Goal: Transaction & Acquisition: Purchase product/service

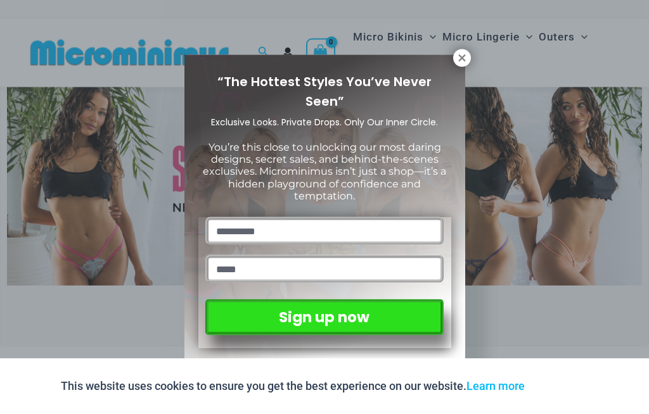
scroll to position [53, 0]
click at [465, 54] on icon at bounding box center [461, 58] width 11 height 11
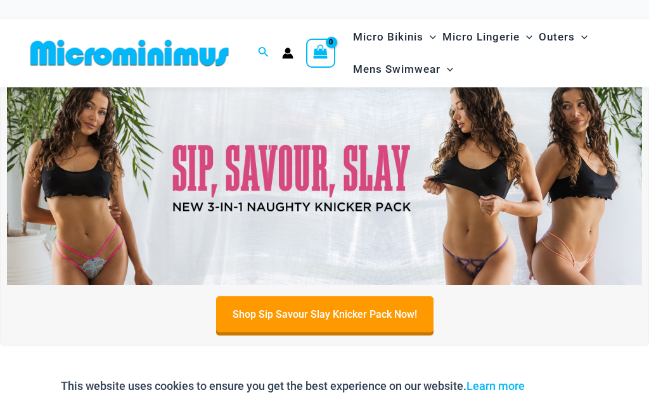
click at [113, 210] on img at bounding box center [324, 178] width 635 height 216
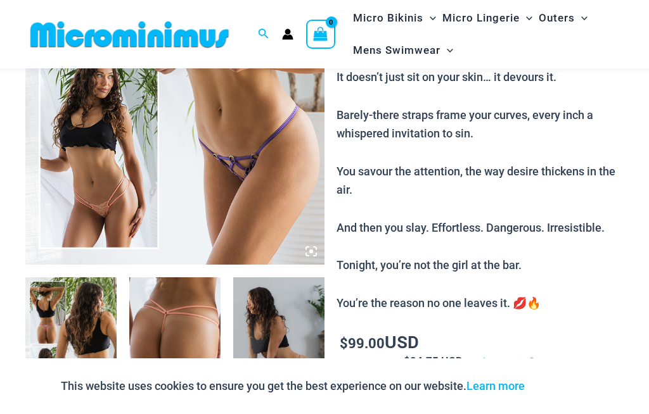
scroll to position [380, 0]
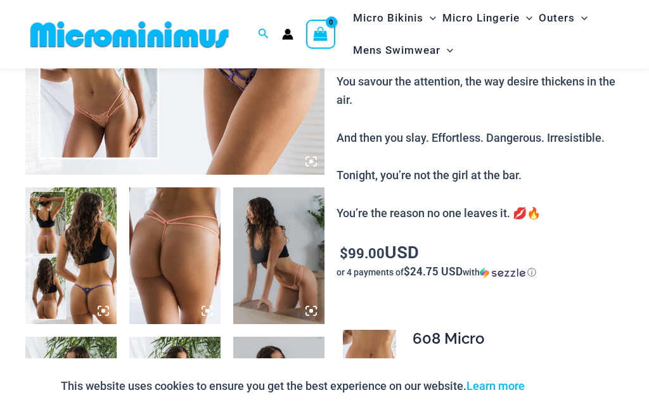
click at [98, 256] on img at bounding box center [70, 256] width 91 height 137
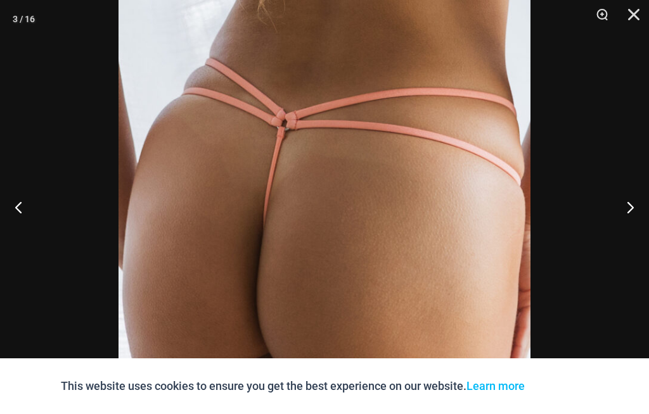
click at [623, 233] on button "Next" at bounding box center [625, 207] width 48 height 63
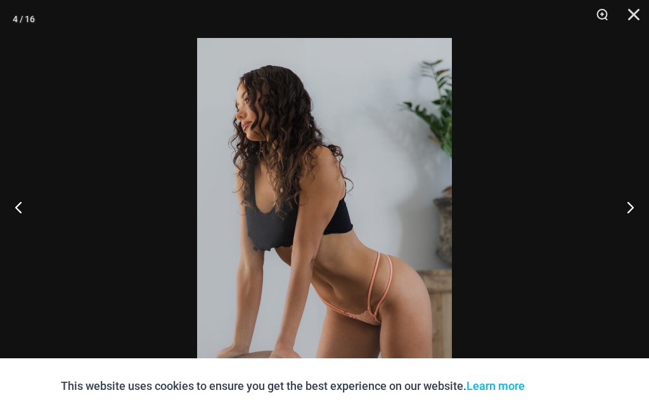
click at [622, 239] on button "Next" at bounding box center [625, 207] width 48 height 63
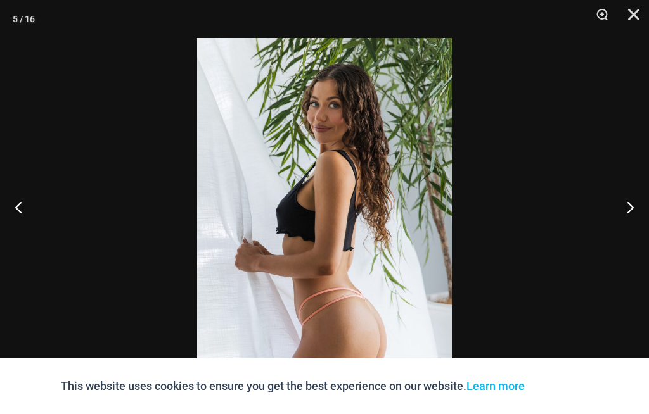
click at [622, 239] on button "Next" at bounding box center [625, 207] width 48 height 63
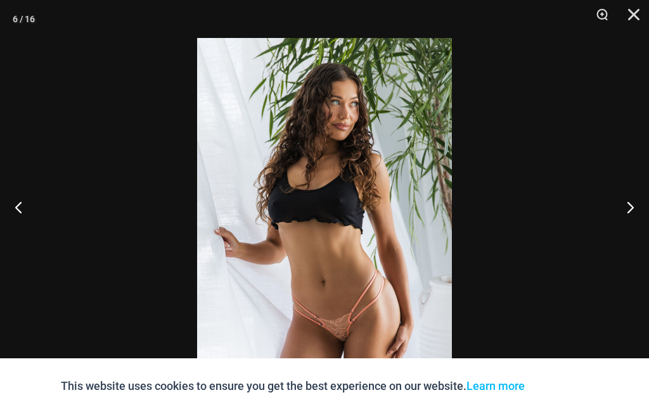
click at [627, 229] on button "Next" at bounding box center [625, 207] width 48 height 63
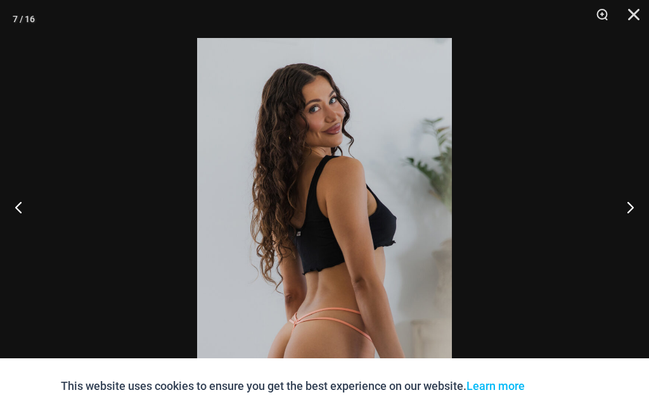
click at [631, 221] on button "Next" at bounding box center [625, 207] width 48 height 63
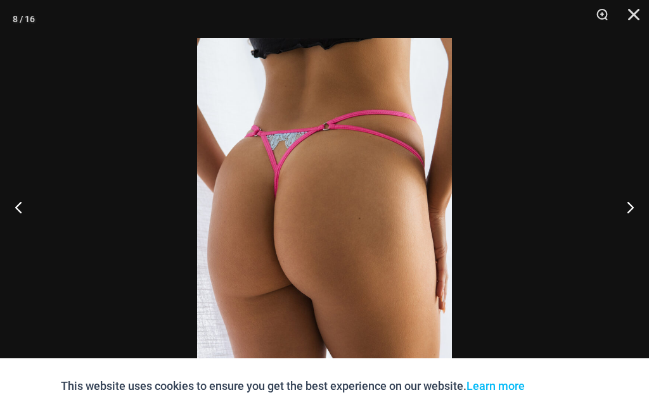
click at [628, 215] on button "Next" at bounding box center [625, 207] width 48 height 63
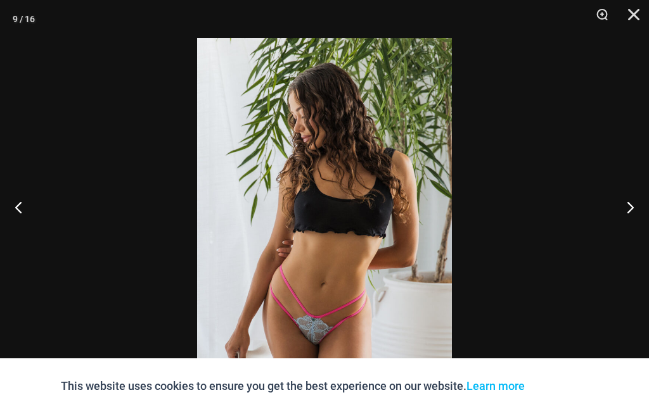
click at [615, 228] on button "Next" at bounding box center [625, 207] width 48 height 63
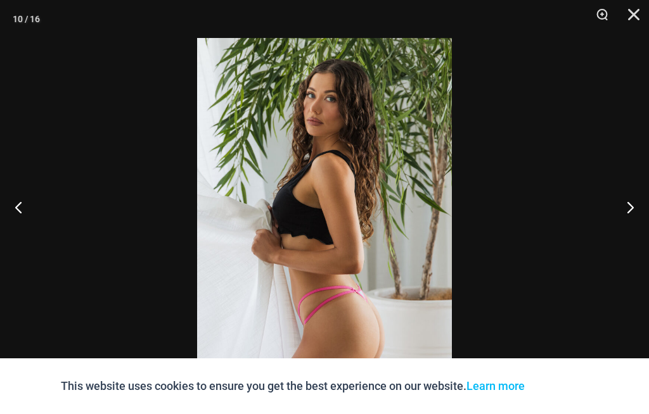
click at [619, 228] on button "Next" at bounding box center [625, 207] width 48 height 63
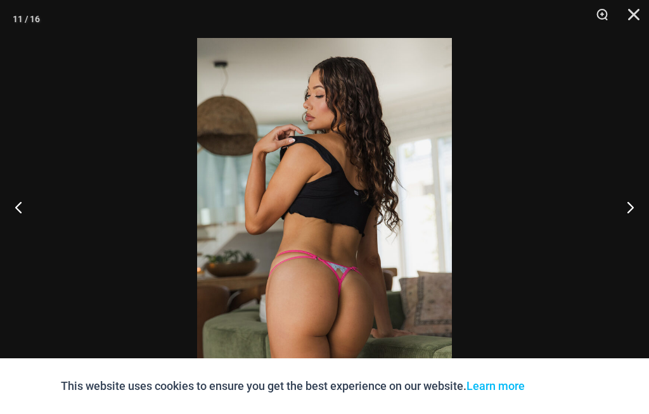
click at [621, 230] on button "Next" at bounding box center [625, 207] width 48 height 63
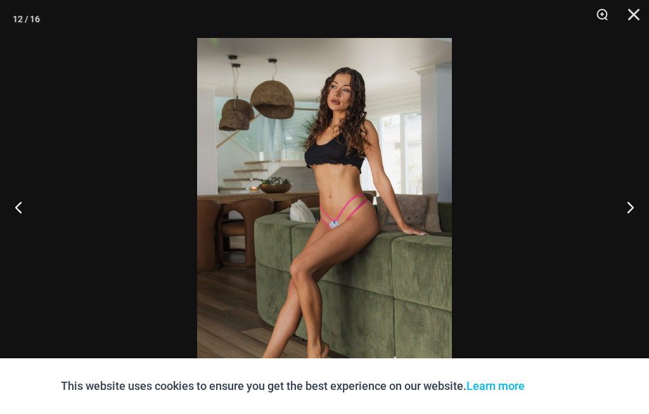
click at [622, 222] on button "Next" at bounding box center [625, 207] width 48 height 63
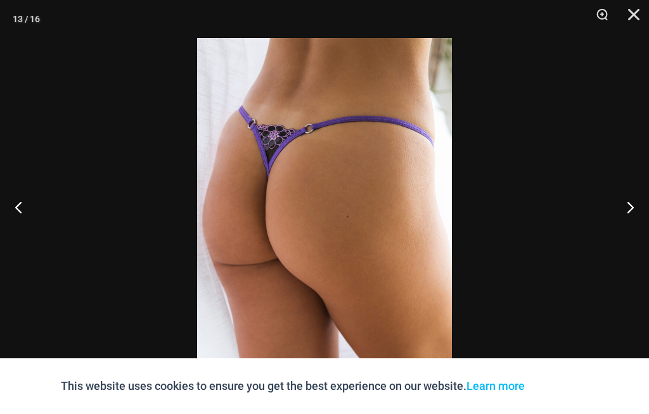
click at [620, 222] on button "Next" at bounding box center [625, 207] width 48 height 63
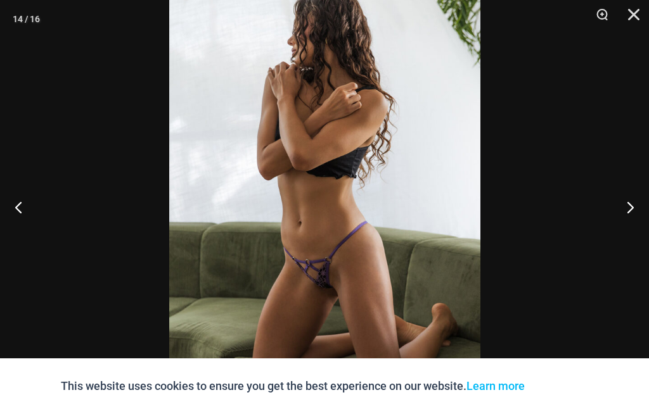
click at [623, 232] on button "Next" at bounding box center [625, 207] width 48 height 63
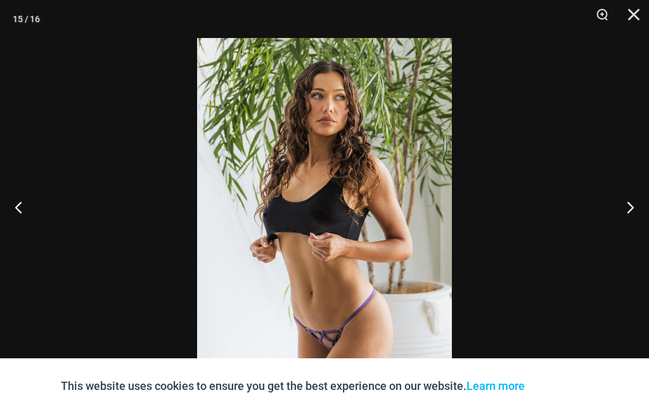
click at [627, 229] on button "Next" at bounding box center [625, 207] width 48 height 63
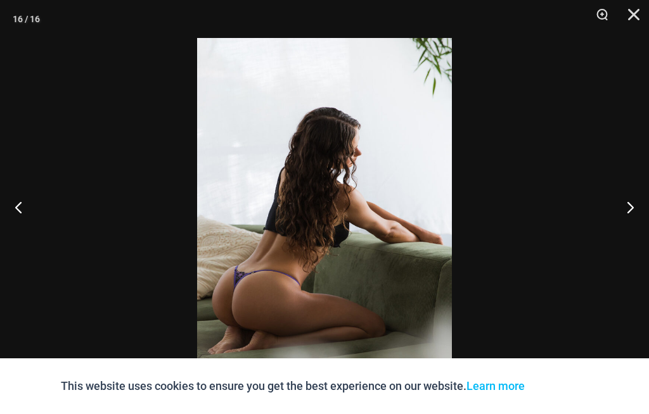
click at [631, 231] on button "Next" at bounding box center [625, 207] width 48 height 63
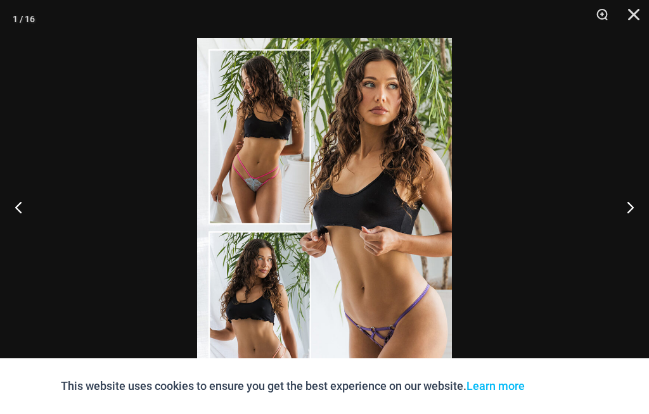
click at [629, 226] on button "Next" at bounding box center [625, 207] width 48 height 63
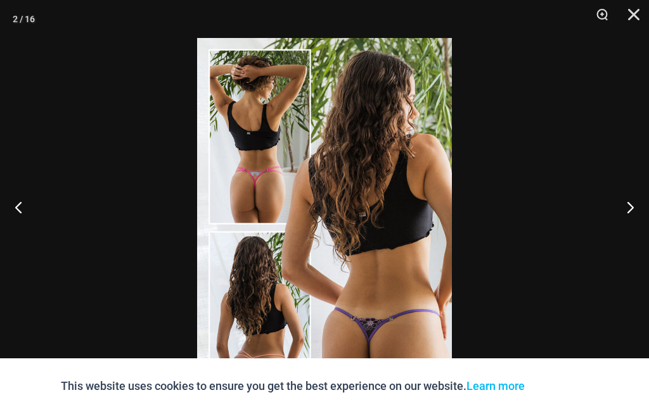
click at [634, 18] on button "Close" at bounding box center [629, 19] width 32 height 38
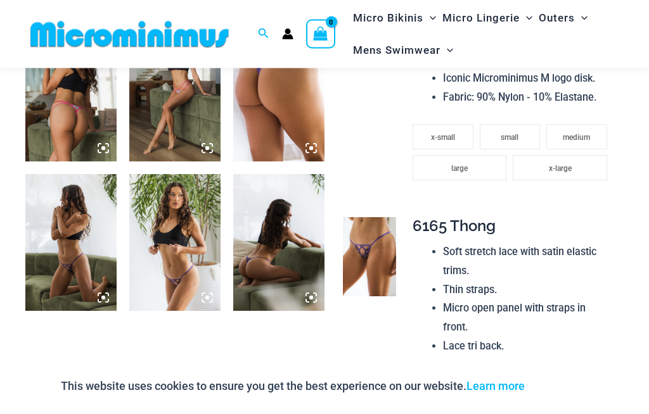
scroll to position [992, 0]
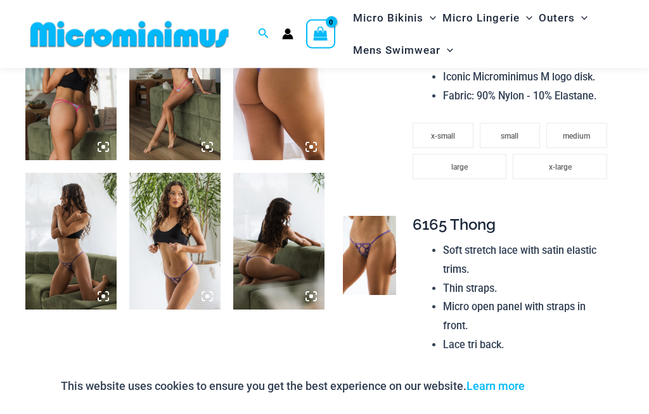
click at [380, 217] on img at bounding box center [369, 257] width 53 height 80
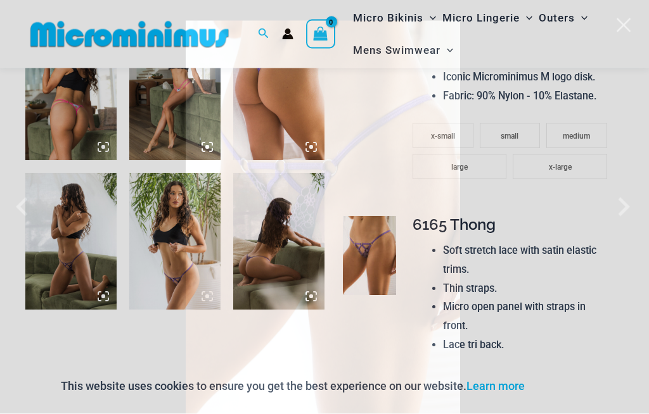
scroll to position [992, 0]
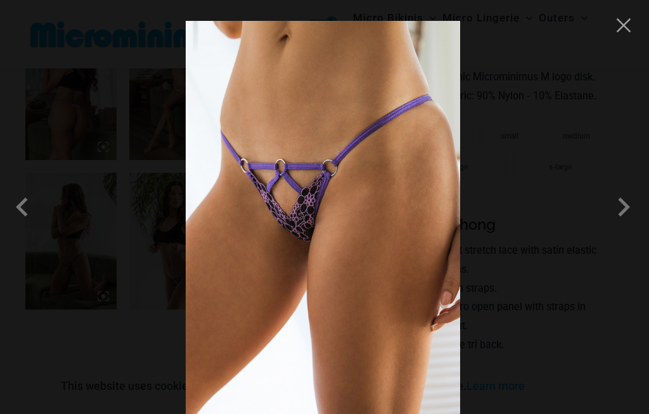
click at [321, 210] on img at bounding box center [323, 226] width 274 height 411
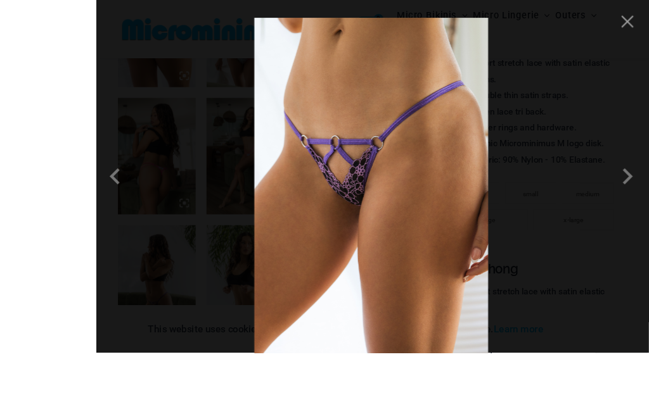
scroll to position [949, 0]
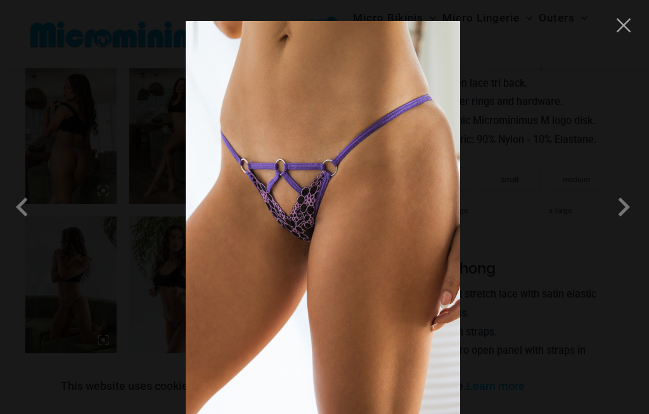
click at [623, 19] on button "Close" at bounding box center [623, 25] width 19 height 19
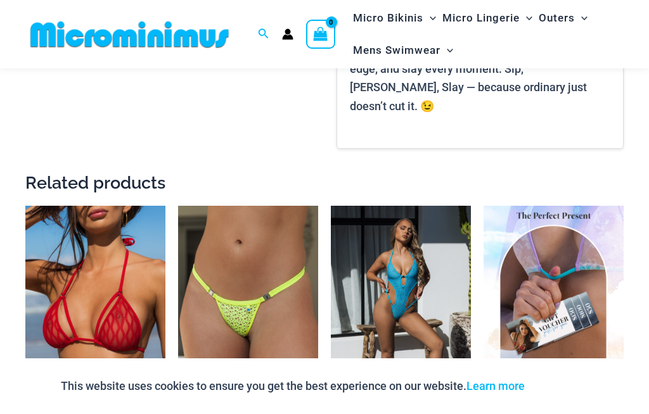
scroll to position [2024, 0]
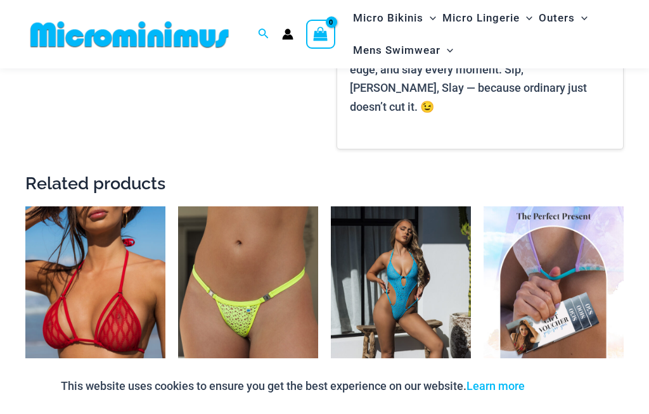
click at [331, 207] on img at bounding box center [331, 207] width 0 height 0
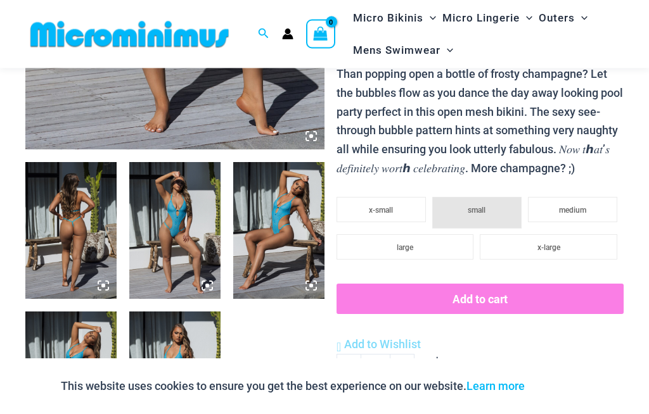
scroll to position [406, 0]
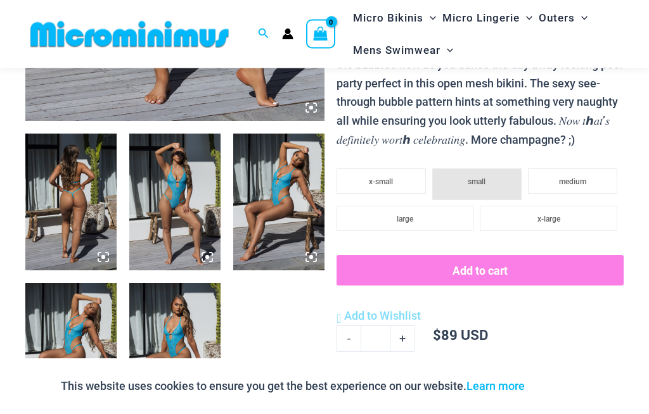
click at [93, 199] on img at bounding box center [70, 202] width 91 height 137
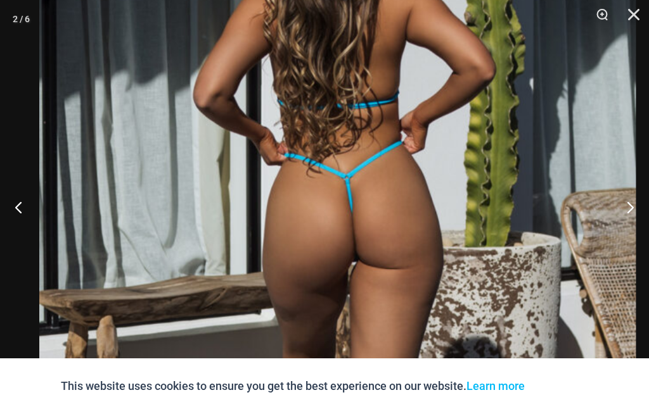
click at [321, 214] on img at bounding box center [337, 233] width 596 height 895
